Goal: Check status

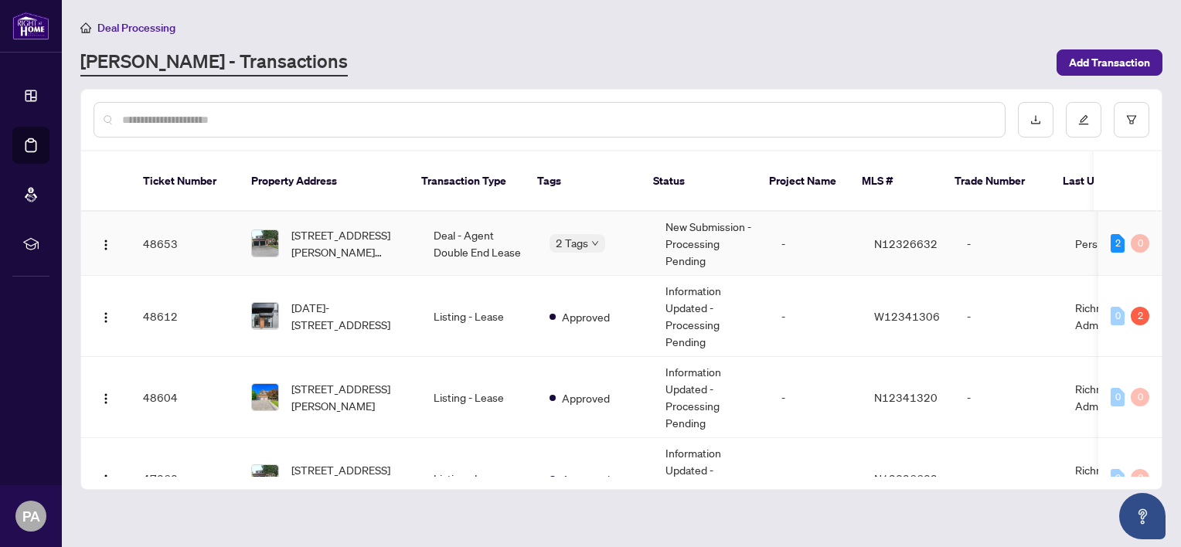
click at [594, 234] on div "2 Tags" at bounding box center [595, 243] width 91 height 18
click at [580, 223] on div "Submitted for Review" at bounding box center [614, 232] width 136 height 19
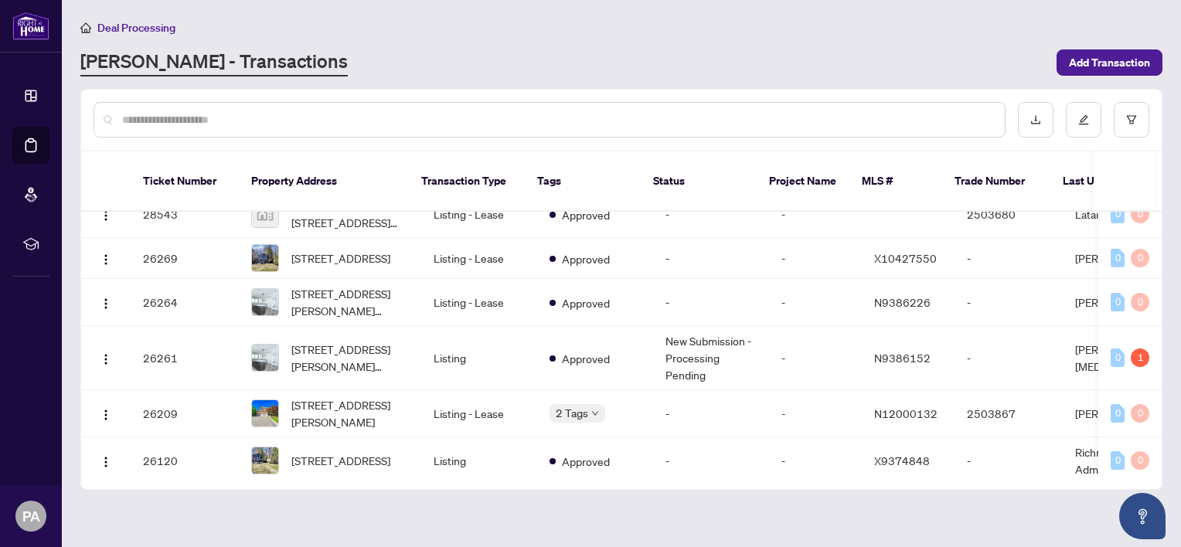
scroll to position [1462, 0]
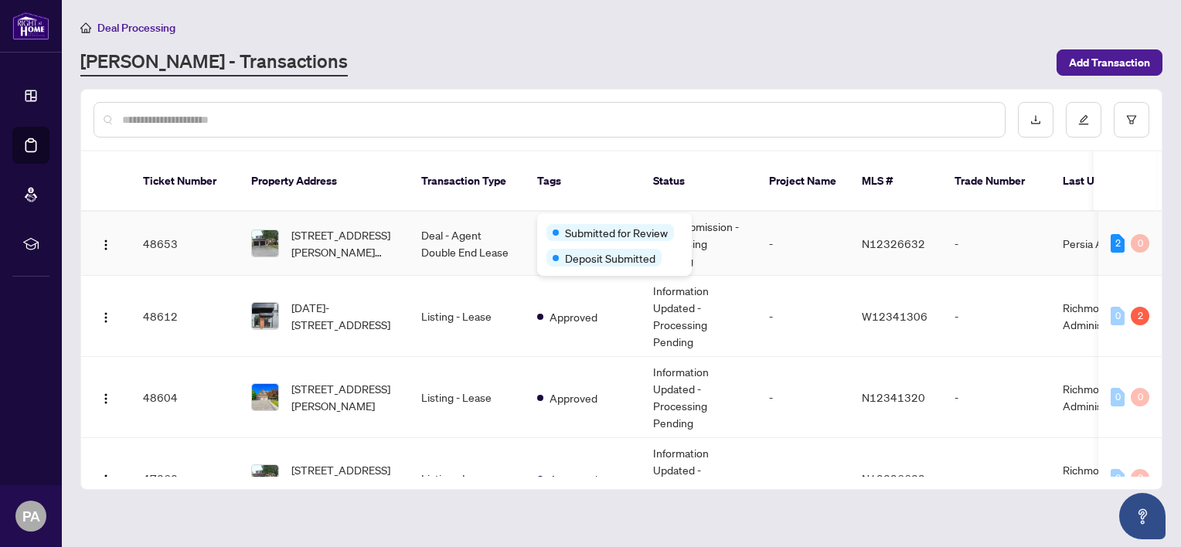
click at [577, 232] on span "Submitted for Review" at bounding box center [616, 232] width 103 height 17
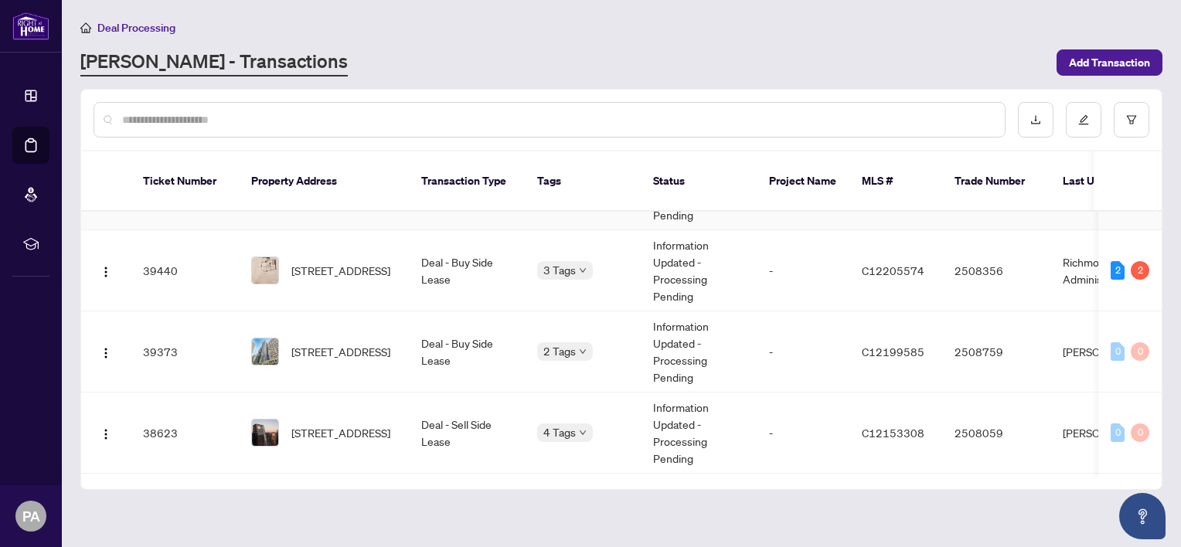
scroll to position [666, 0]
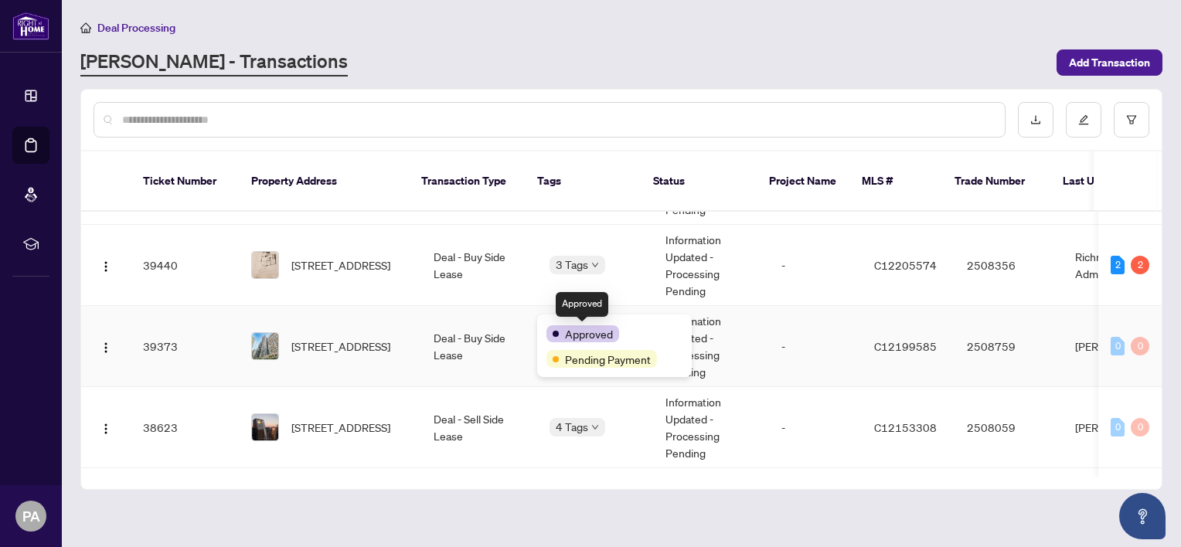
click at [581, 328] on span "Approved" at bounding box center [589, 333] width 48 height 17
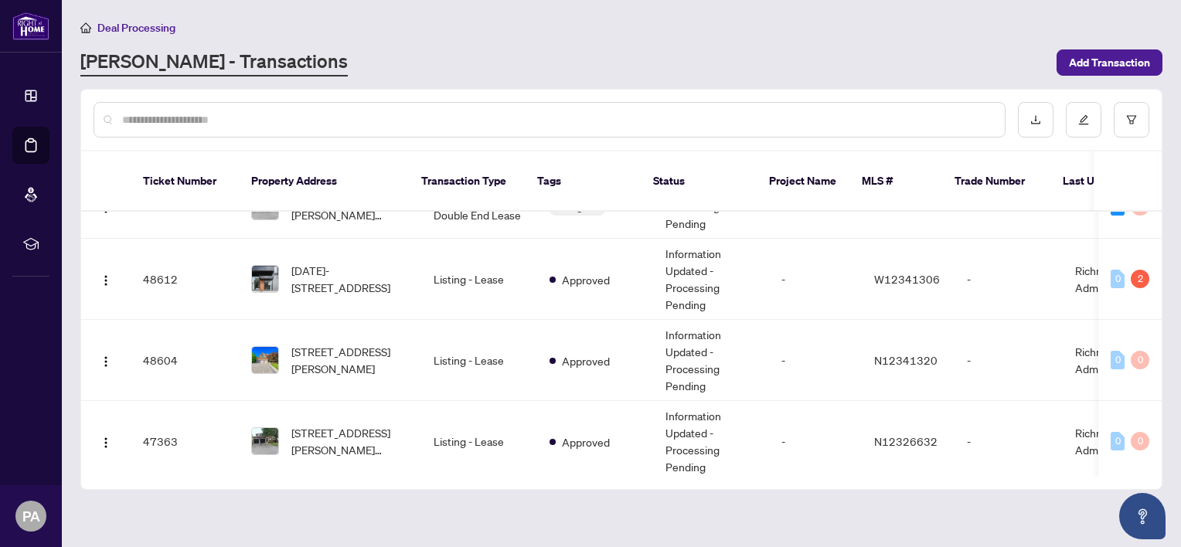
scroll to position [0, 0]
